Goal: Information Seeking & Learning: Learn about a topic

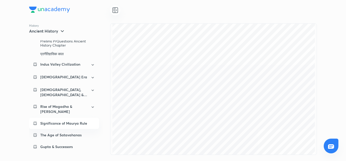
scroll to position [58, 0]
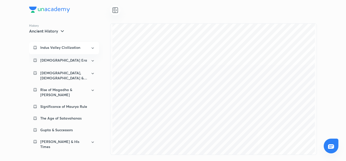
click at [57, 45] on p "Indus Valley Civilization" at bounding box center [60, 47] width 40 height 5
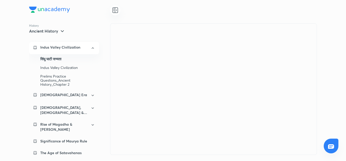
scroll to position [0, 0]
click at [56, 45] on p "Indus Valley Civilization" at bounding box center [60, 47] width 40 height 5
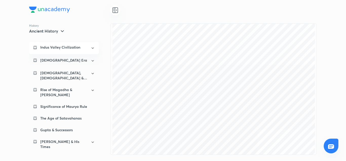
click at [56, 45] on p "Indus Valley Civilization" at bounding box center [60, 47] width 40 height 5
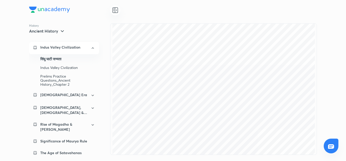
click at [49, 45] on p "Indus Valley Civilization" at bounding box center [60, 47] width 40 height 5
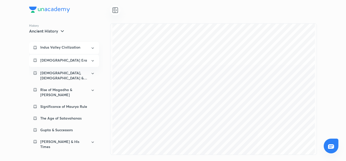
click at [41, 58] on p "[DEMOGRAPHIC_DATA] Era" at bounding box center [63, 60] width 47 height 5
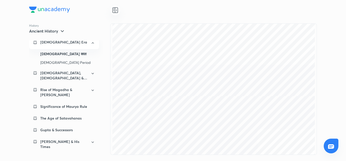
scroll to position [1484, 0]
